Goal: Task Accomplishment & Management: Manage account settings

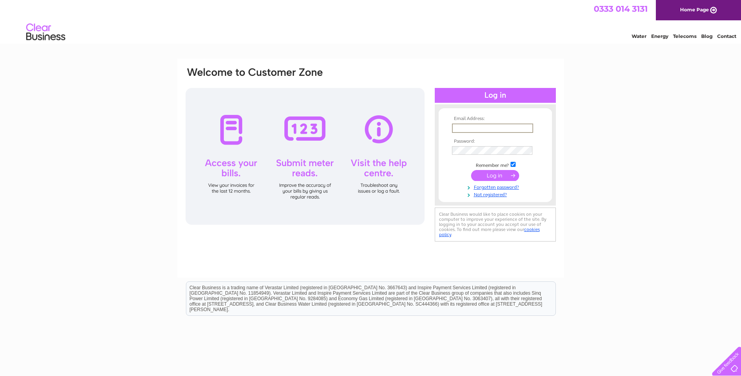
click at [459, 127] on input "text" at bounding box center [492, 127] width 81 height 9
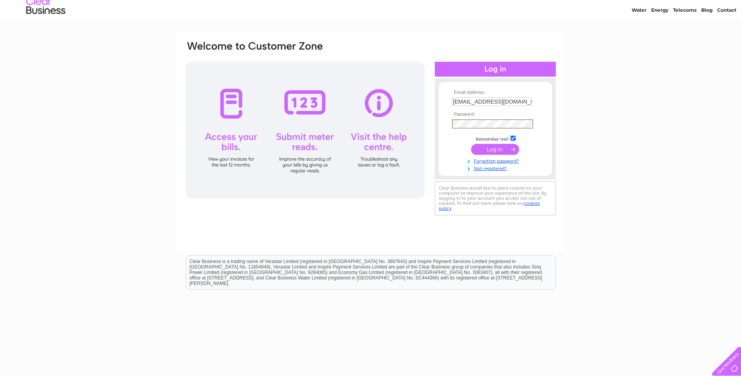
scroll to position [41, 0]
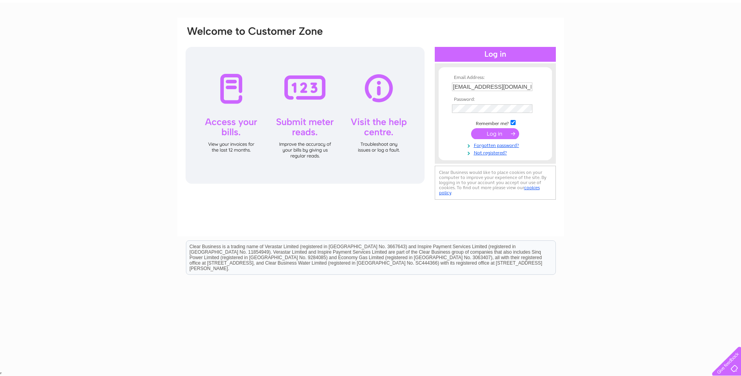
click at [503, 136] on input "submit" at bounding box center [495, 133] width 48 height 11
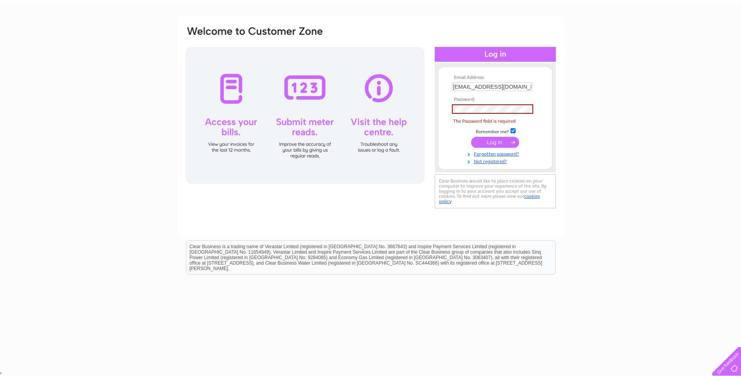
click at [231, 125] on div at bounding box center [305, 115] width 239 height 137
click at [232, 128] on div at bounding box center [305, 115] width 239 height 137
click at [241, 124] on div at bounding box center [305, 115] width 239 height 137
click at [583, 95] on div "Email Address: robertvheley@gmail.com Password: Forgotten password?" at bounding box center [370, 194] width 741 height 352
click at [519, 86] on input "robertvheley@gmail.com" at bounding box center [492, 86] width 81 height 9
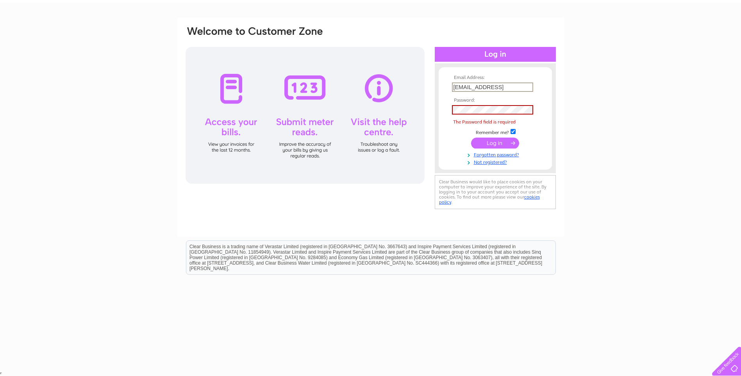
scroll to position [0, 9]
drag, startPoint x: 531, startPoint y: 88, endPoint x: 535, endPoint y: 92, distance: 5.0
click at [535, 92] on td "robertvheley@gmail.comrobertvhel" at bounding box center [495, 86] width 91 height 13
type input "robertvheley"
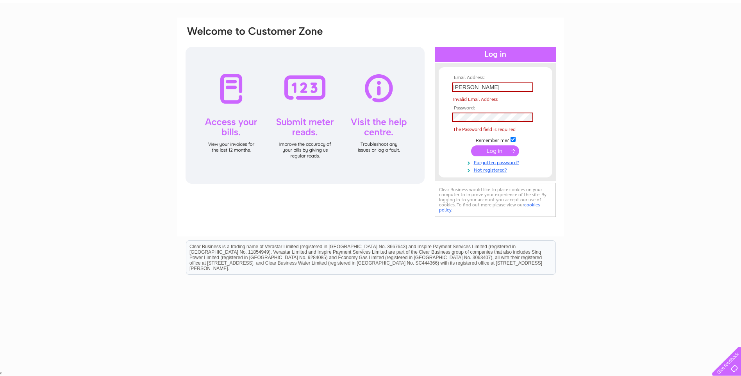
click at [585, 165] on div "Email Address: robertvheley Invalid Email Address Password:" at bounding box center [370, 194] width 741 height 352
click at [505, 152] on input "submit" at bounding box center [495, 150] width 48 height 11
click at [486, 87] on input "robertvheley" at bounding box center [492, 86] width 81 height 9
click at [230, 97] on div at bounding box center [305, 115] width 239 height 137
click at [230, 95] on div at bounding box center [305, 115] width 239 height 137
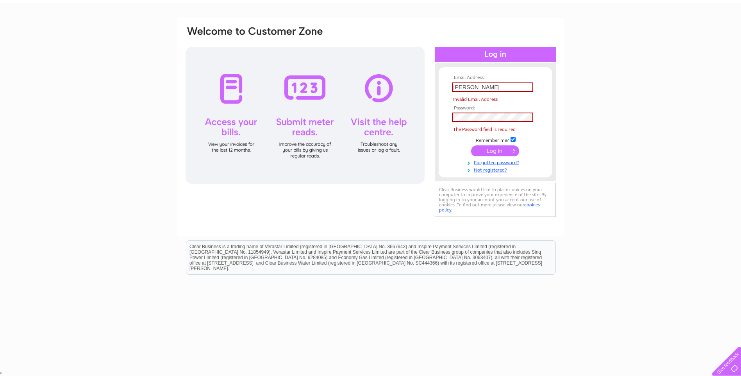
click at [489, 147] on input "submit" at bounding box center [495, 150] width 48 height 11
click at [514, 138] on input "checkbox" at bounding box center [512, 139] width 5 height 5
click at [513, 138] on input "checkbox" at bounding box center [512, 139] width 5 height 5
checkbox input "true"
click at [492, 160] on link "Forgotten password?" at bounding box center [496, 161] width 89 height 7
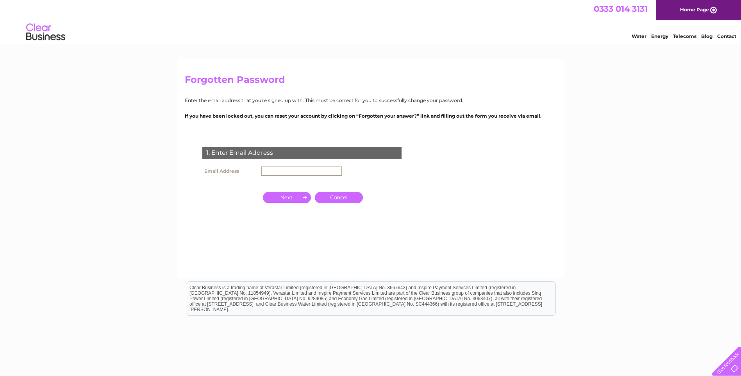
click at [270, 171] on input "text" at bounding box center [301, 170] width 81 height 9
type input "robertvheley@gmail.com"
click at [295, 196] on input "button" at bounding box center [287, 196] width 48 height 11
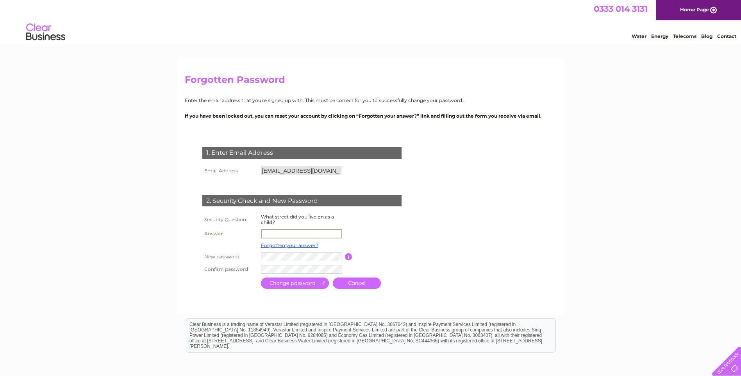
click at [264, 233] on input "text" at bounding box center [301, 233] width 81 height 9
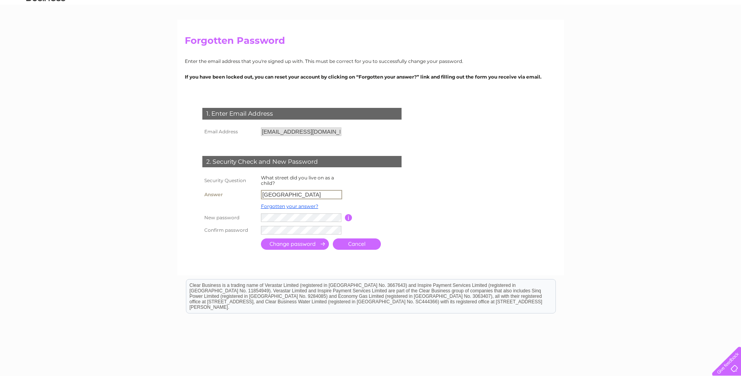
type input "High Street North"
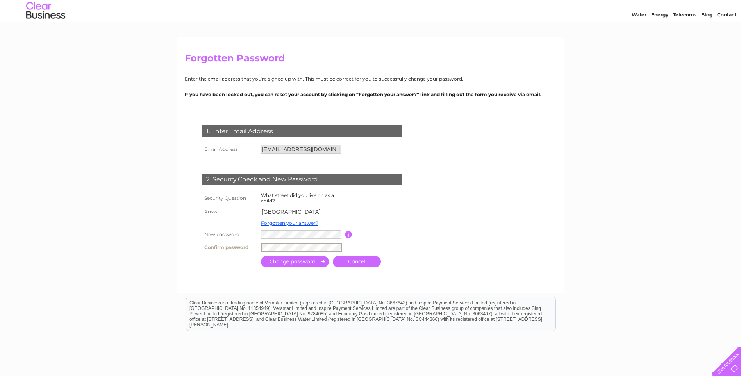
scroll to position [0, 0]
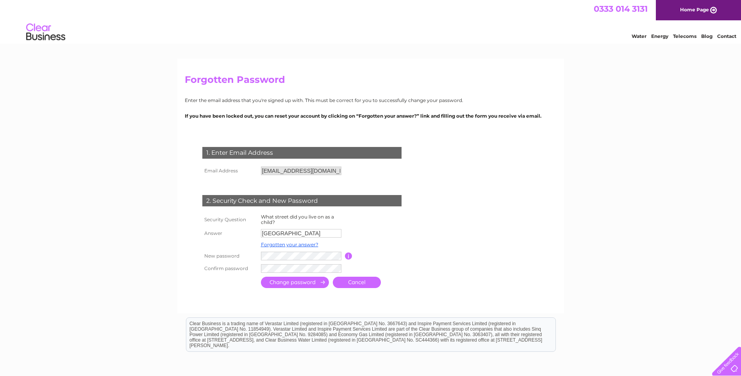
click at [293, 279] on input "submit" at bounding box center [295, 282] width 68 height 11
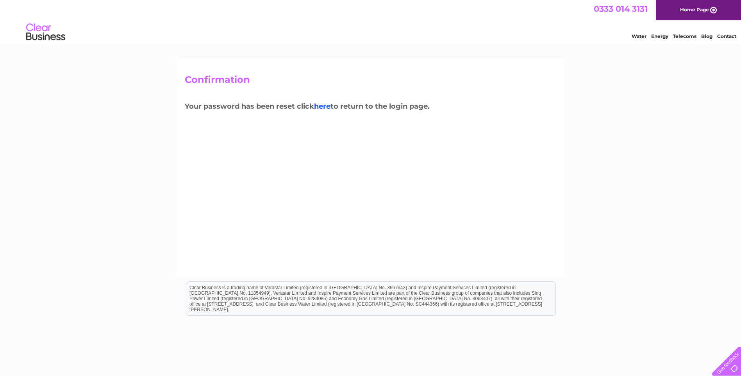
click at [325, 104] on link "here" at bounding box center [322, 106] width 16 height 9
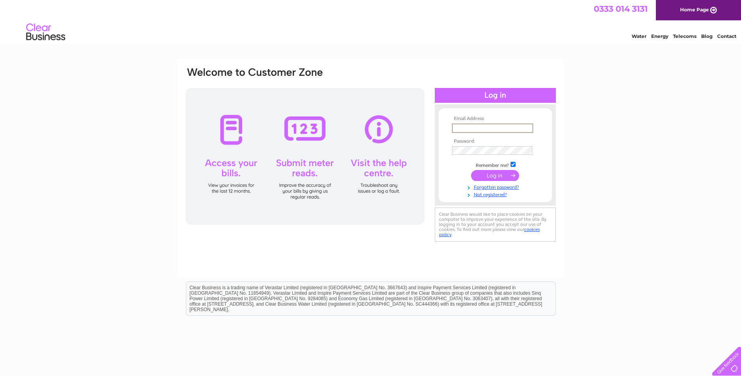
click at [459, 126] on input "text" at bounding box center [492, 127] width 81 height 9
type input "[EMAIL_ADDRESS][DOMAIN_NAME]"
click at [501, 173] on input "submit" at bounding box center [495, 174] width 48 height 11
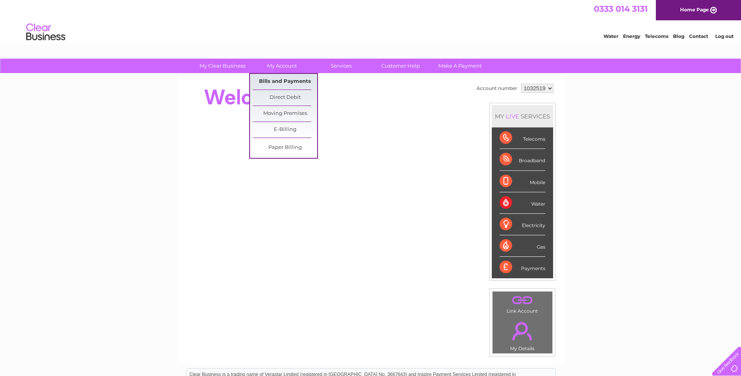
click at [279, 79] on link "Bills and Payments" at bounding box center [285, 82] width 64 height 16
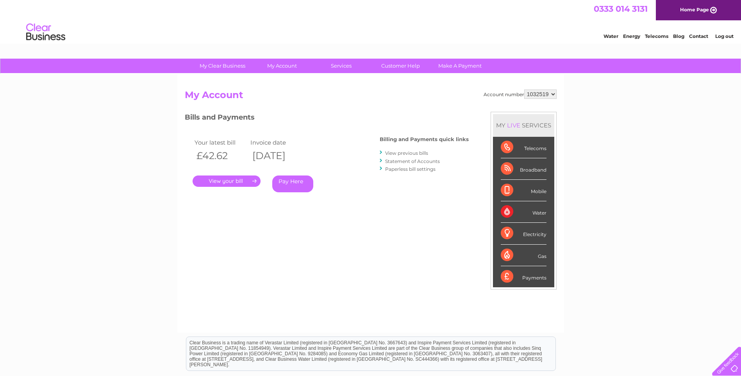
click at [239, 180] on link "." at bounding box center [227, 180] width 68 height 11
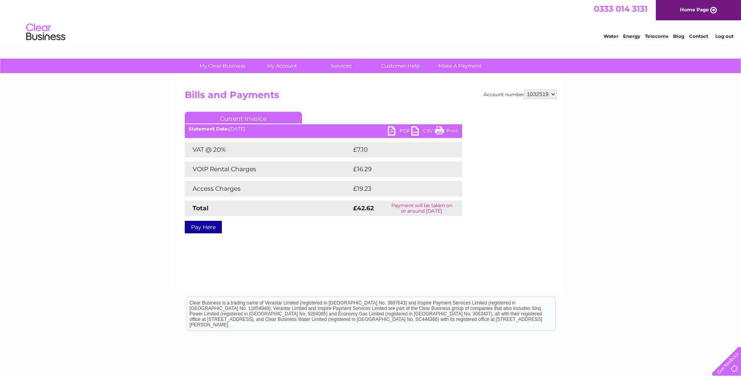
scroll to position [39, 0]
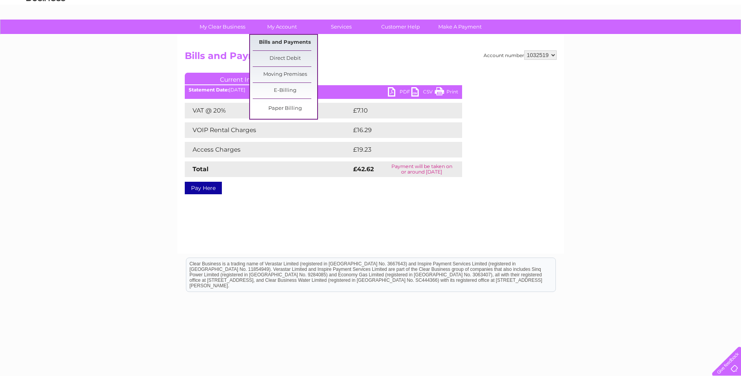
click at [282, 39] on link "Bills and Payments" at bounding box center [285, 43] width 64 height 16
click at [282, 40] on link "Bills and Payments" at bounding box center [285, 43] width 64 height 16
click at [277, 41] on link "Bills and Payments" at bounding box center [285, 43] width 64 height 16
click at [275, 41] on link "Bills and Payments" at bounding box center [285, 43] width 64 height 16
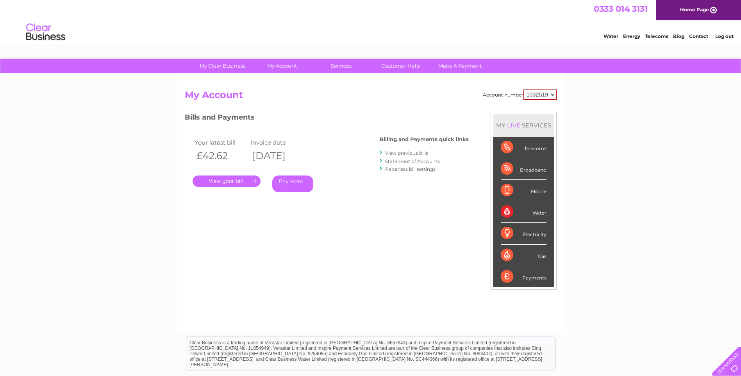
click at [240, 177] on link "." at bounding box center [227, 180] width 68 height 11
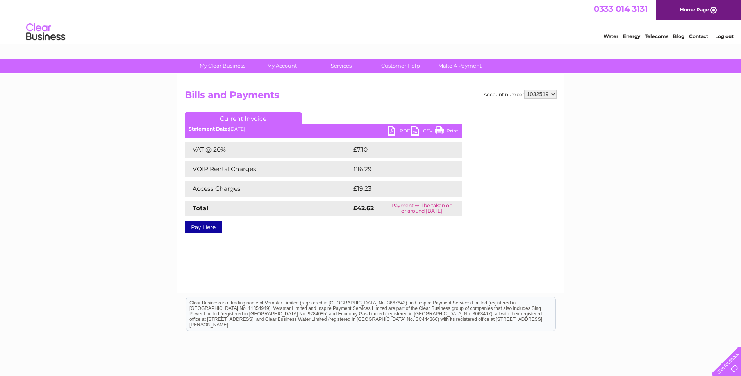
click at [722, 35] on link "Log out" at bounding box center [724, 36] width 18 height 6
